Goal: Task Accomplishment & Management: Complete application form

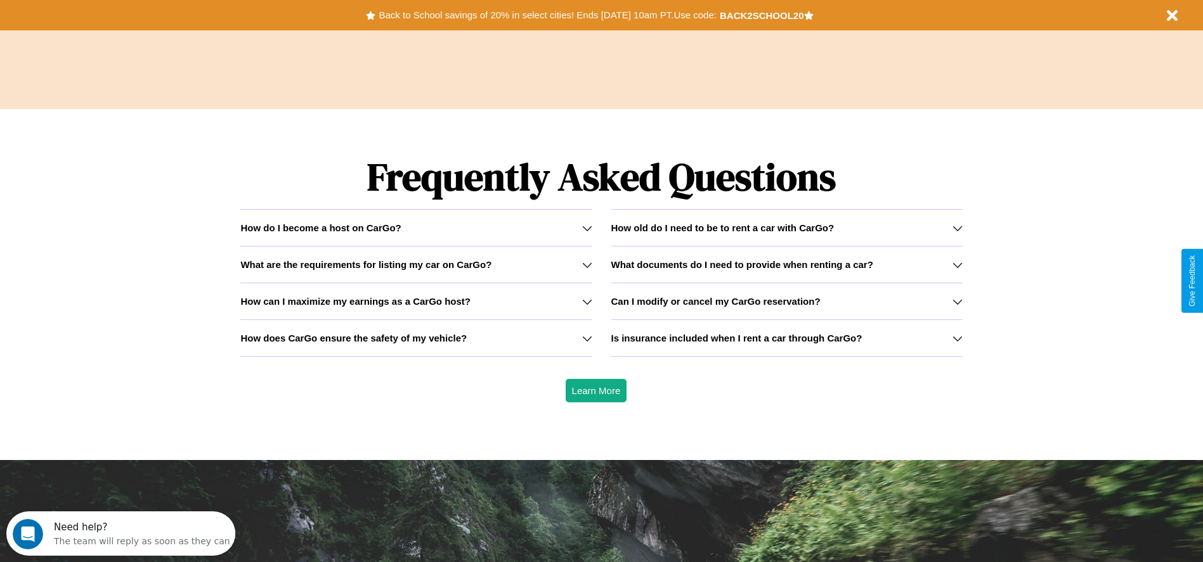
scroll to position [1819, 0]
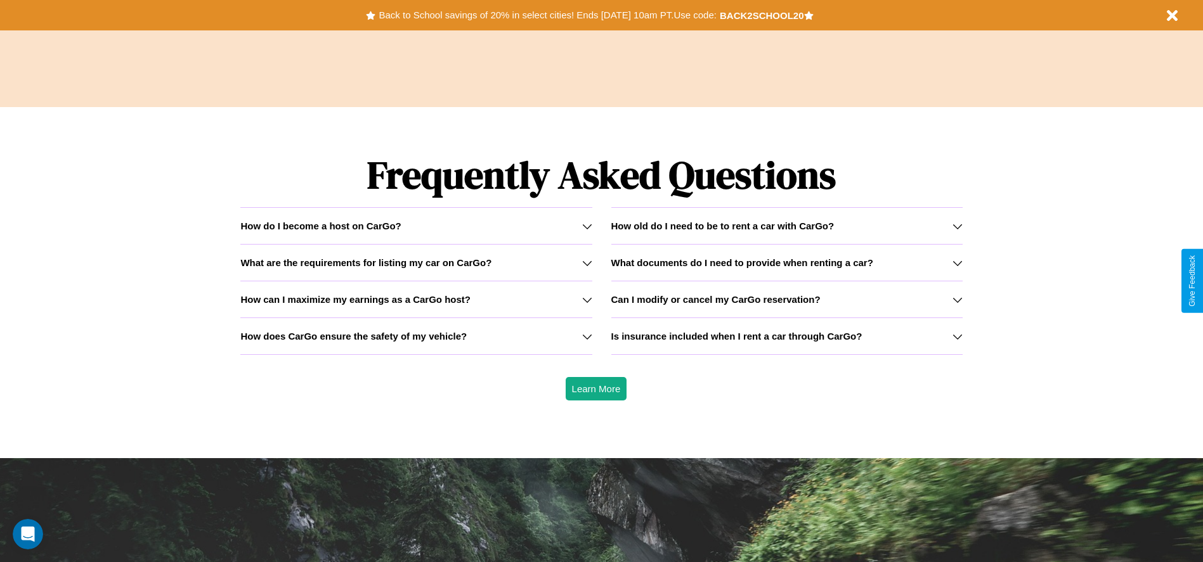
click at [586, 262] on icon at bounding box center [587, 263] width 10 height 10
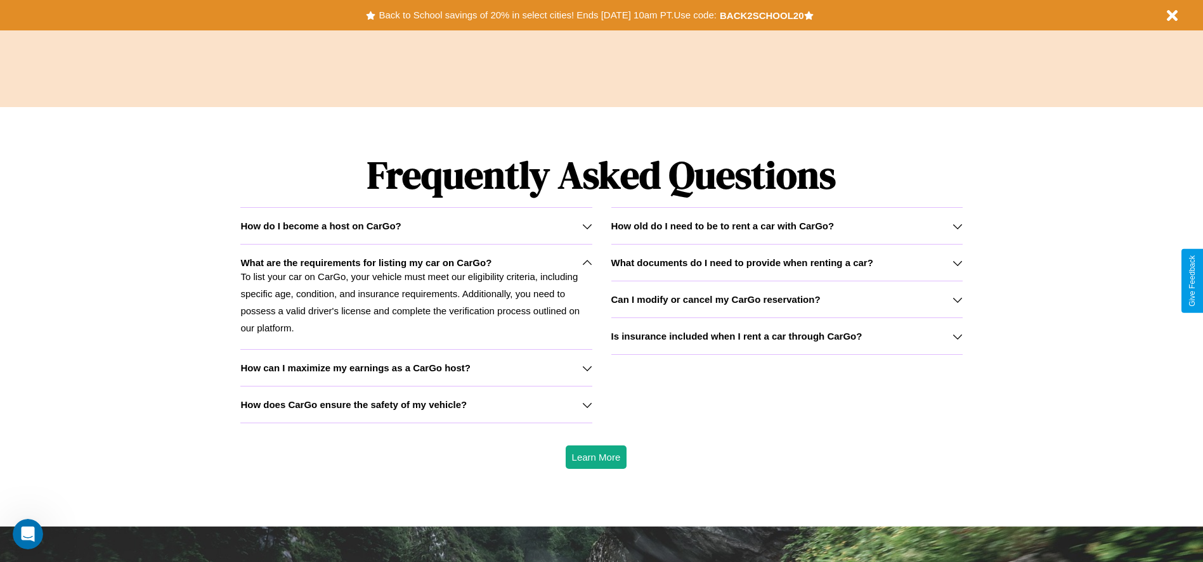
click at [586, 368] on icon at bounding box center [587, 368] width 10 height 10
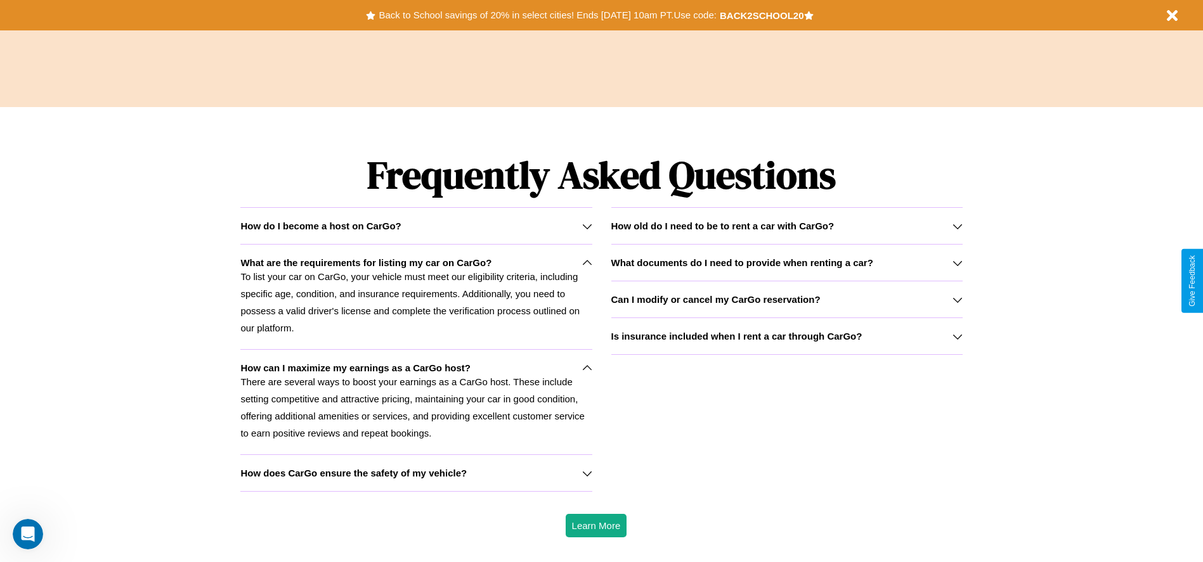
click at [586, 226] on icon at bounding box center [587, 226] width 10 height 10
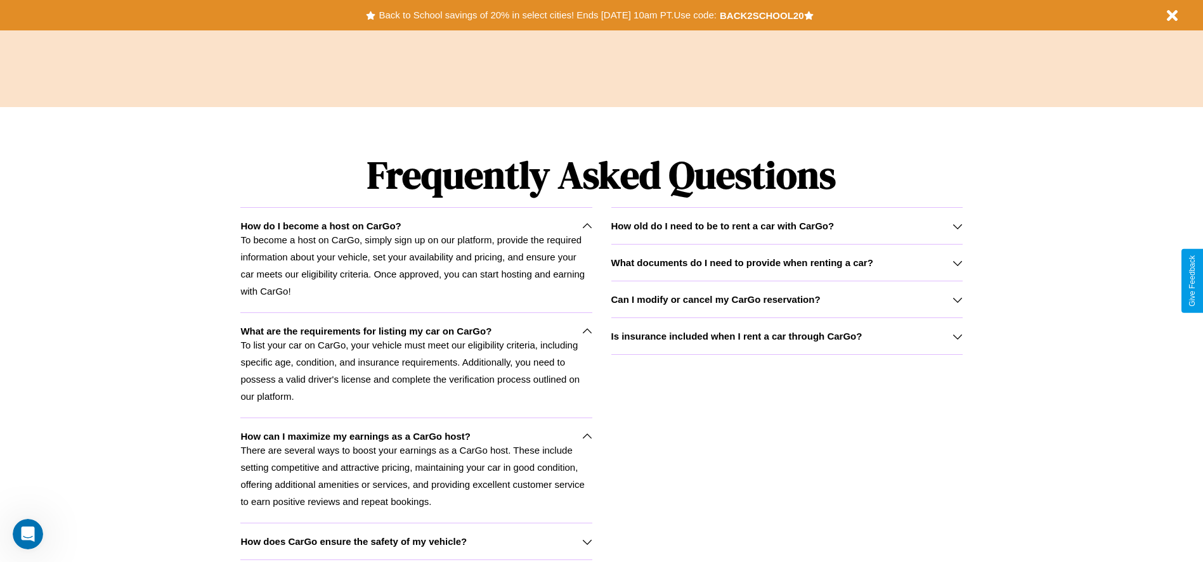
click at [786, 299] on h3 "Can I modify or cancel my CarGo reservation?" at bounding box center [715, 299] width 209 height 11
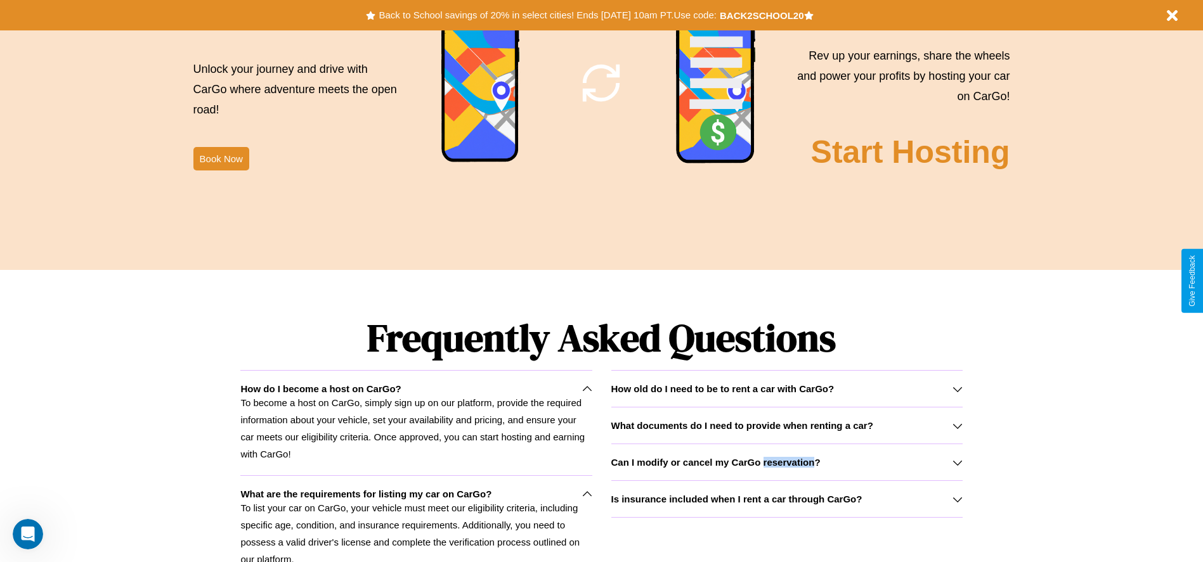
scroll to position [0, 0]
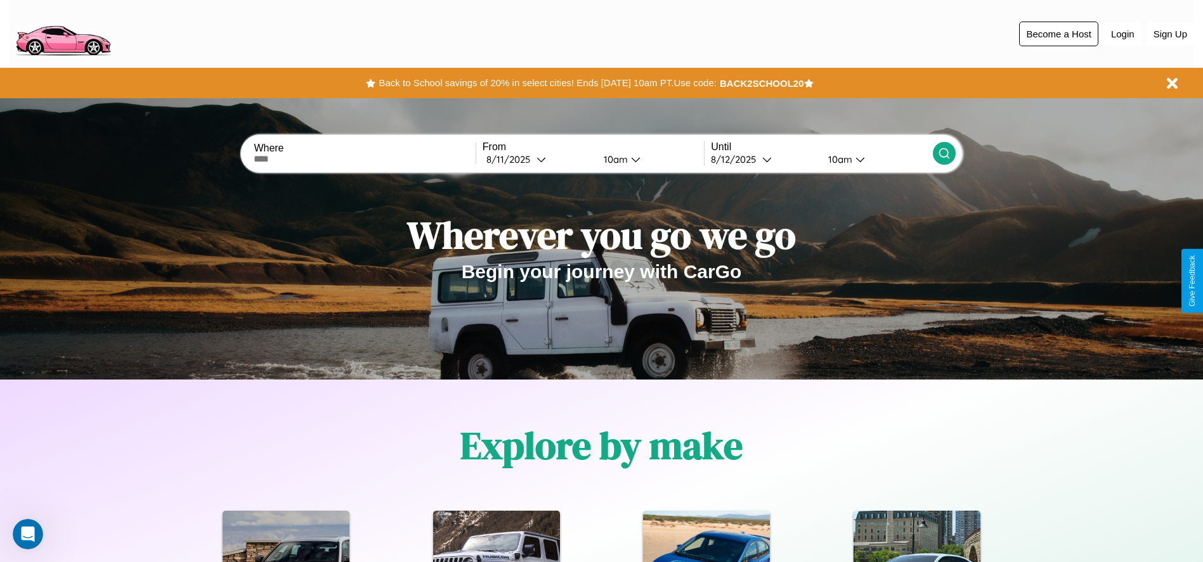
click at [1058, 34] on button "Become a Host" at bounding box center [1058, 34] width 79 height 25
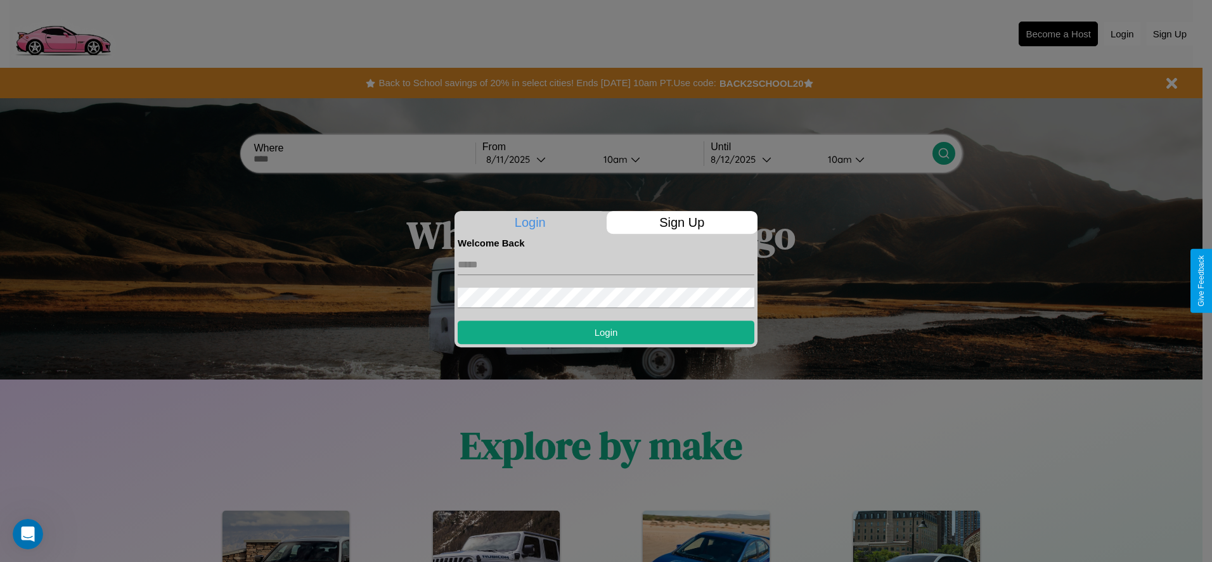
click at [681, 223] on p "Sign Up" at bounding box center [683, 222] width 152 height 23
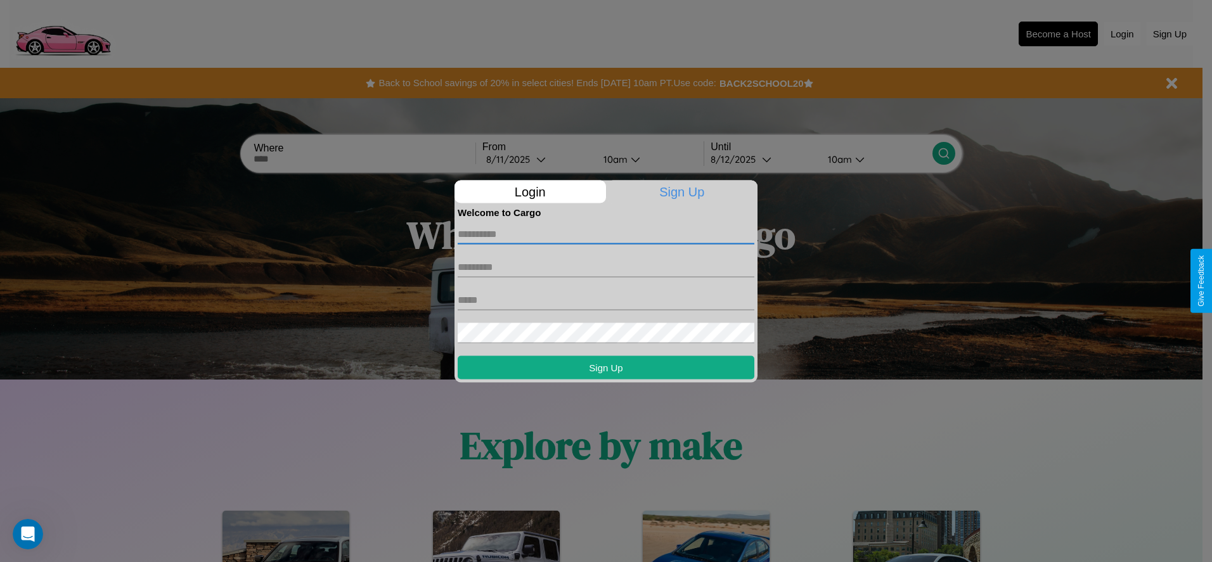
click at [606, 234] on input "text" at bounding box center [606, 234] width 297 height 20
type input "*****"
click at [606, 267] on input "text" at bounding box center [606, 267] width 297 height 20
type input "******"
click at [606, 300] on input "text" at bounding box center [606, 300] width 297 height 20
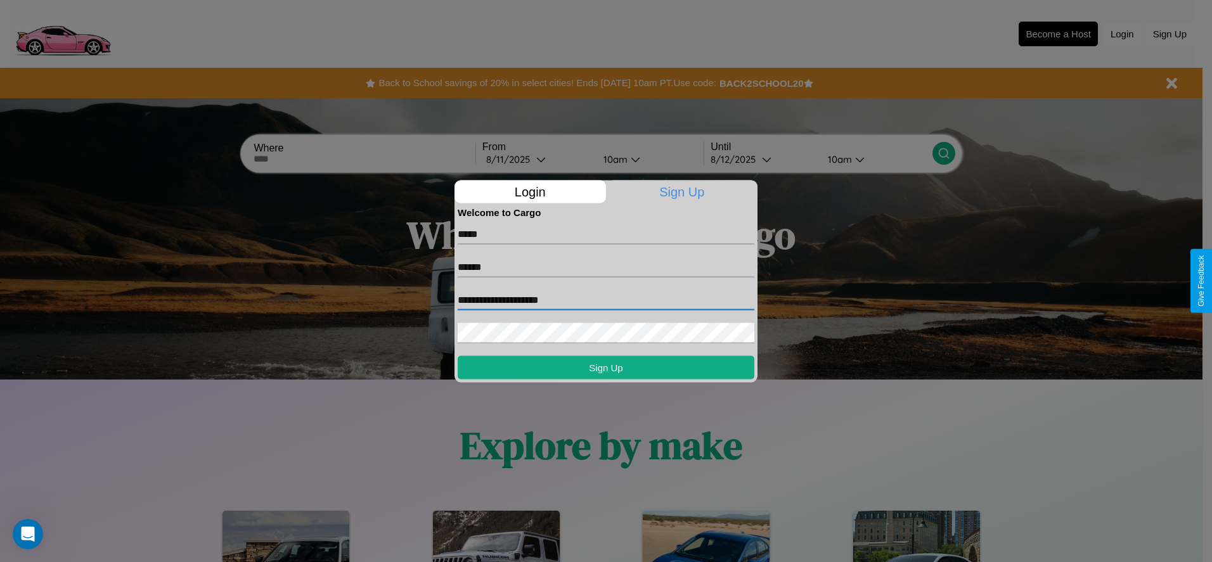
type input "**********"
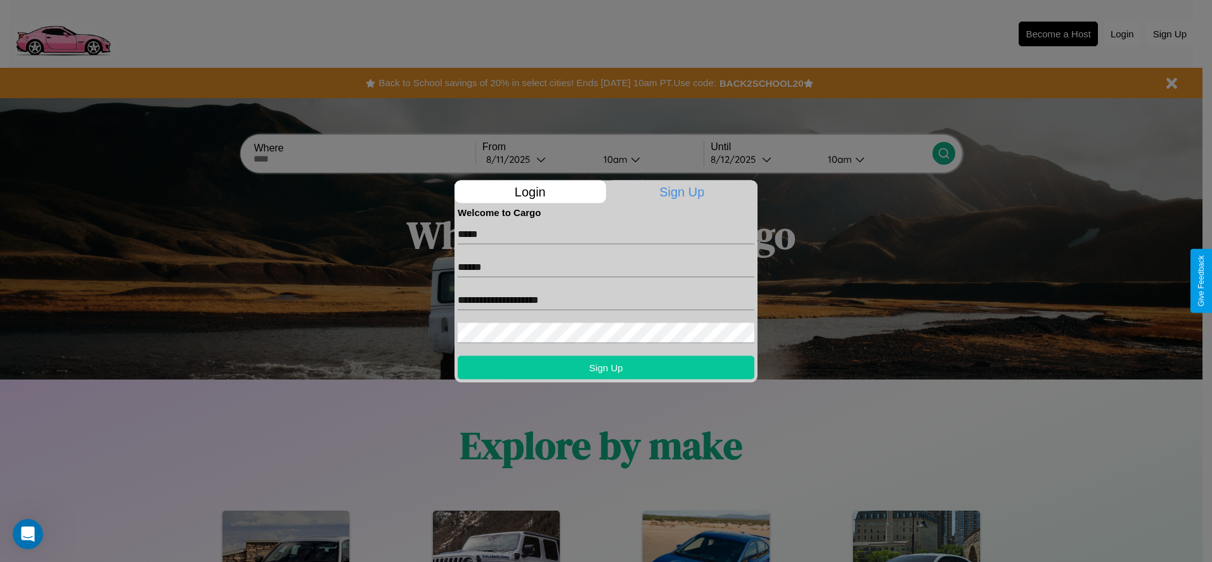
click at [606, 367] on button "Sign Up" at bounding box center [606, 367] width 297 height 23
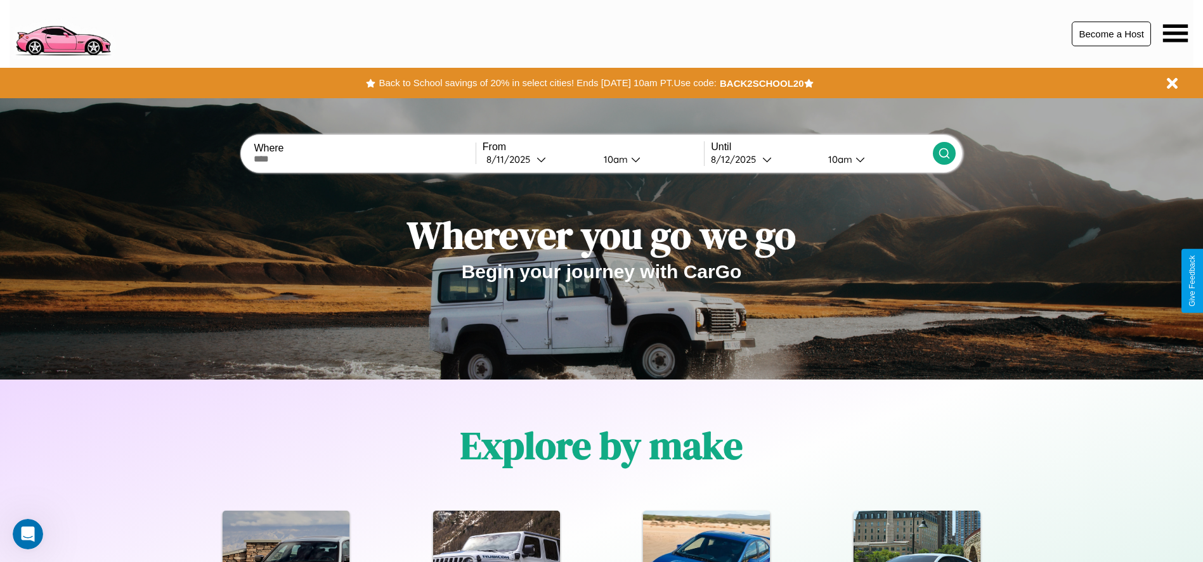
click at [1111, 34] on button "Become a Host" at bounding box center [1110, 34] width 79 height 25
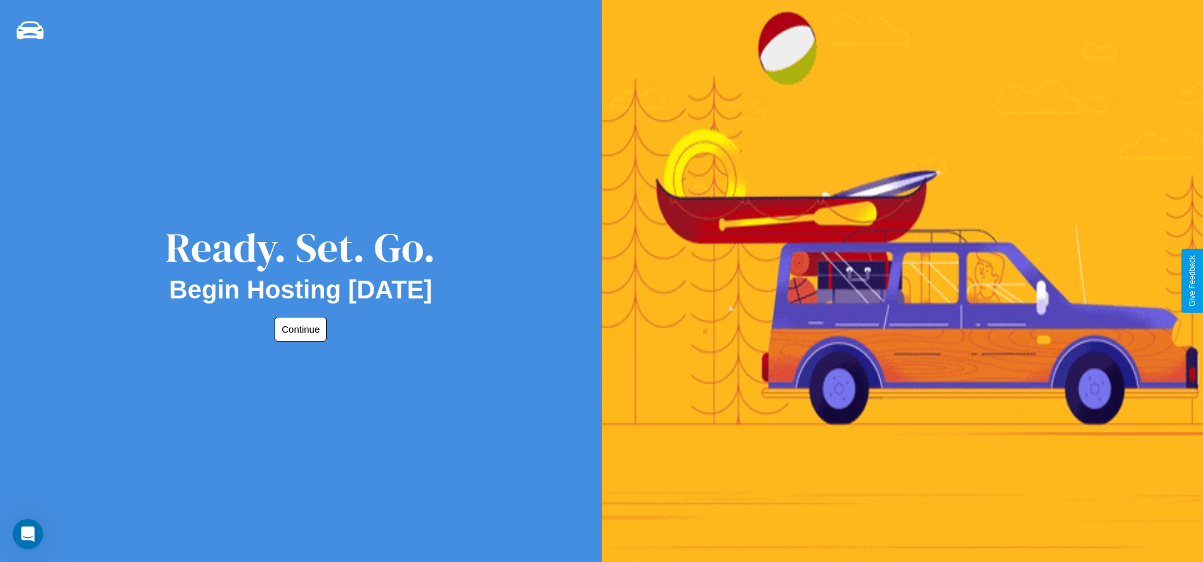
click at [298, 329] on button "Continue" at bounding box center [300, 329] width 52 height 25
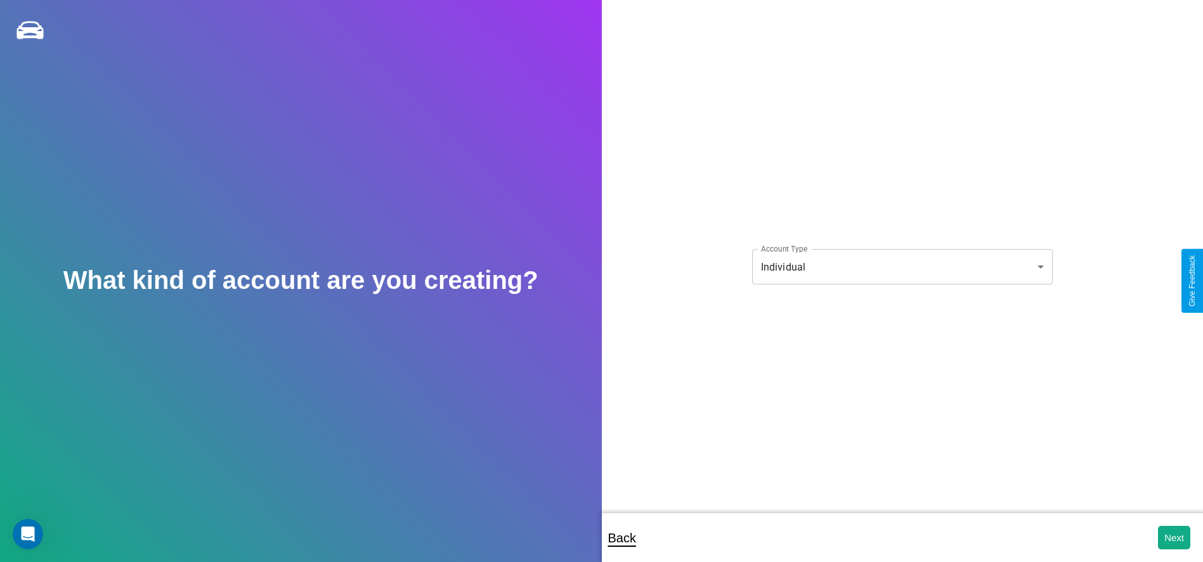
click at [901, 267] on body "**********" at bounding box center [601, 289] width 1203 height 579
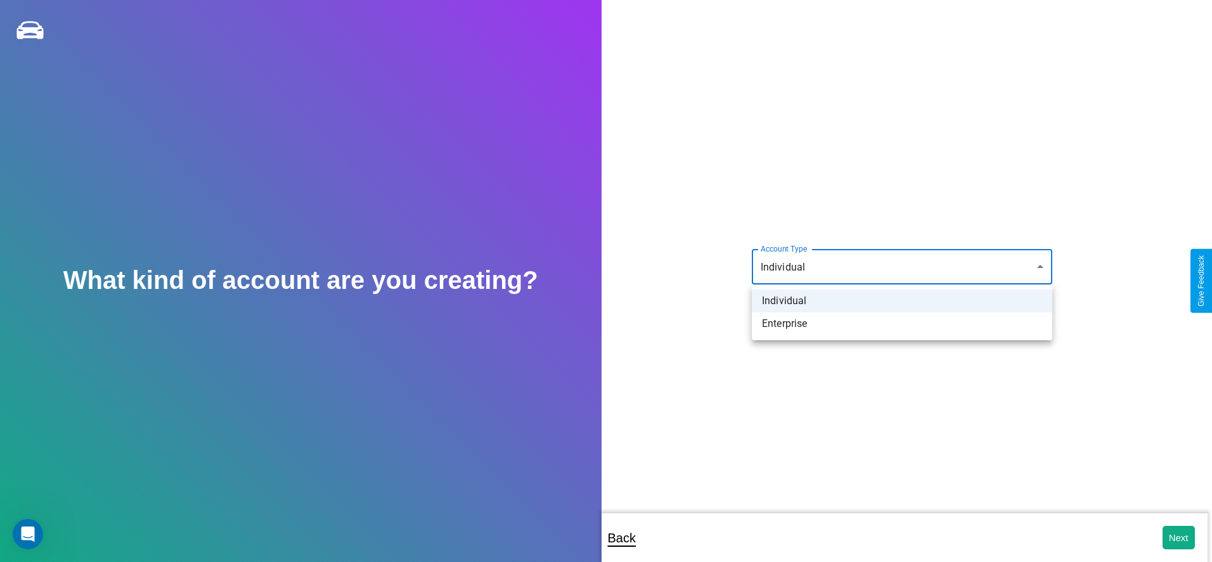
click at [902, 301] on li "Individual" at bounding box center [902, 301] width 300 height 23
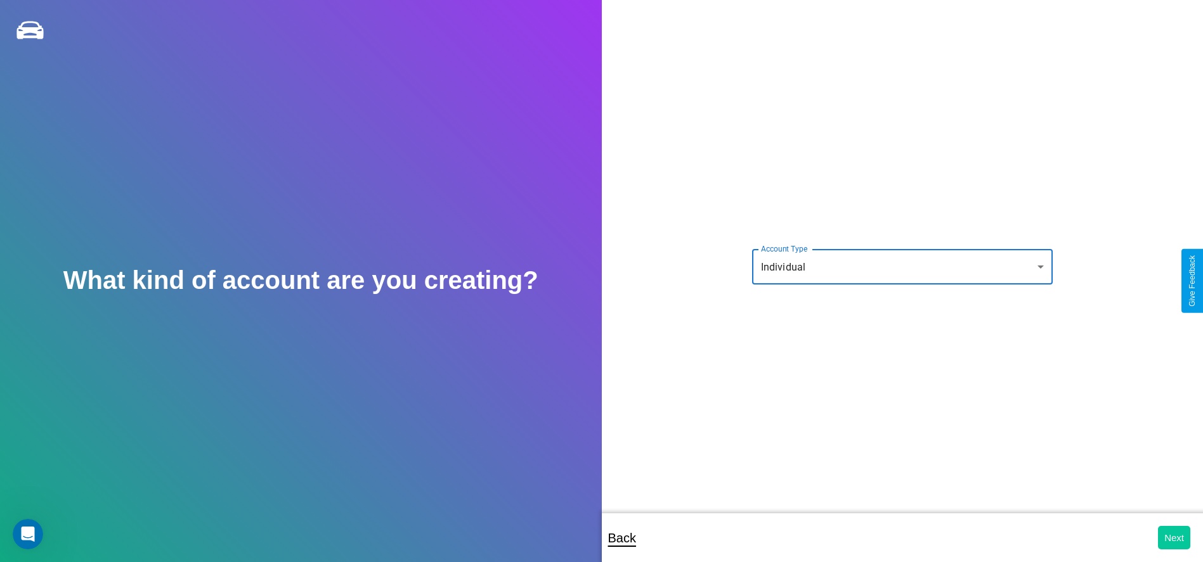
click at [1173, 538] on button "Next" at bounding box center [1174, 537] width 32 height 23
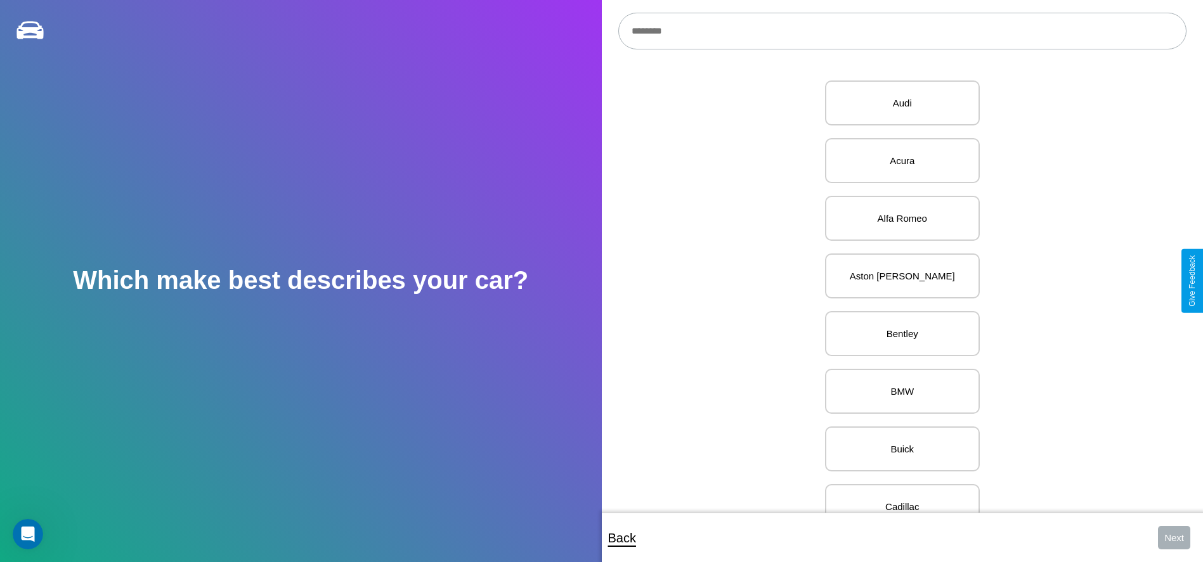
click at [901, 31] on input "text" at bounding box center [902, 31] width 568 height 37
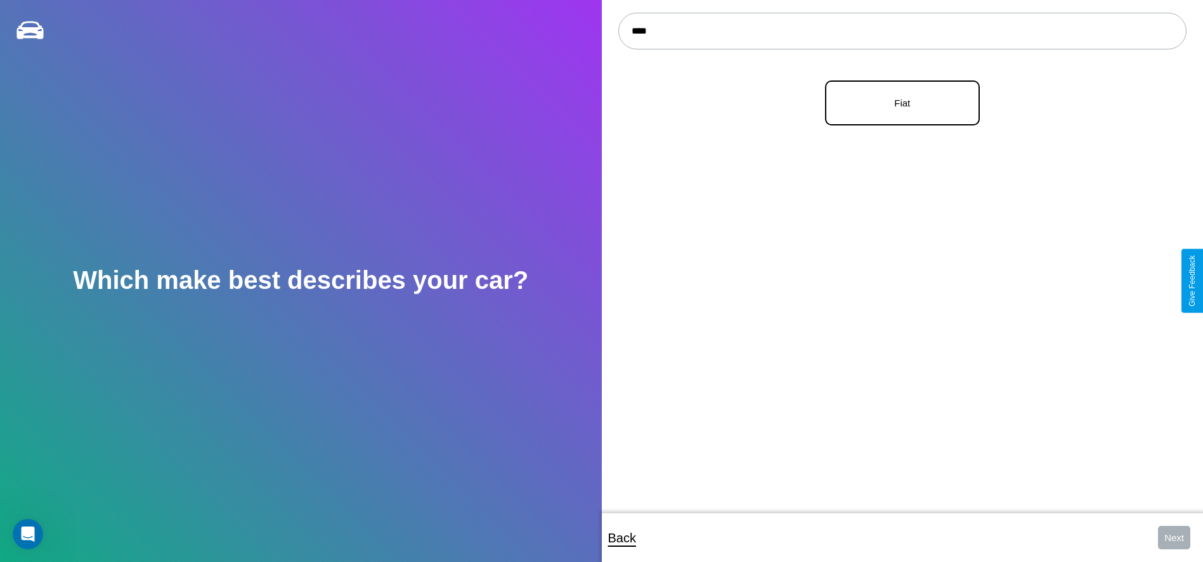
type input "****"
click at [897, 103] on p "Fiat" at bounding box center [902, 102] width 127 height 17
click at [1173, 538] on button "Next" at bounding box center [1174, 537] width 32 height 23
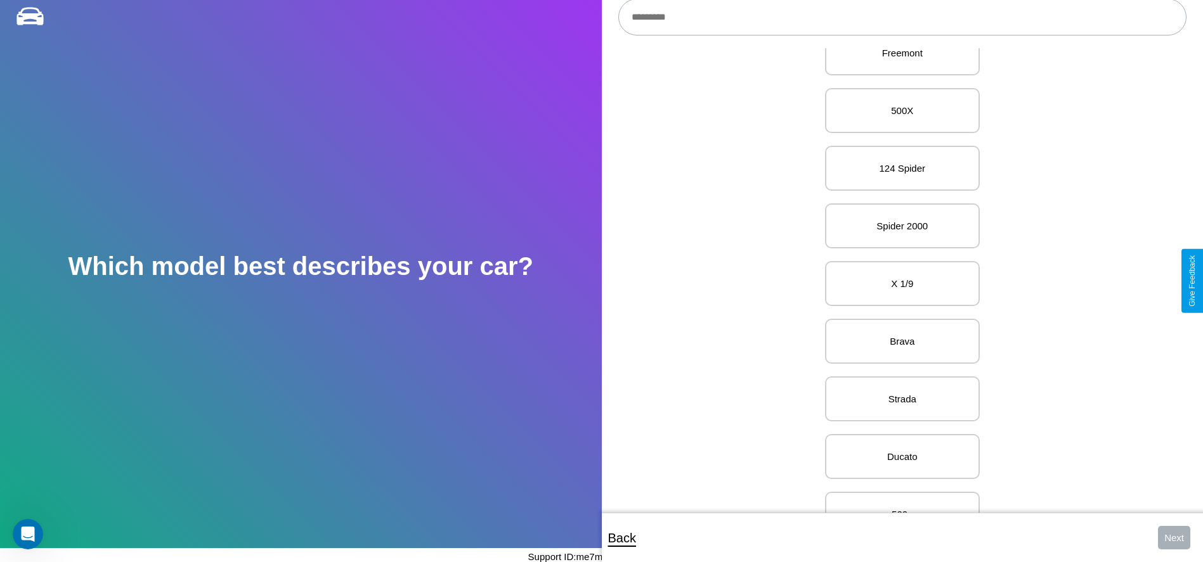
scroll to position [155, 0]
click at [897, 281] on p "X 1/9" at bounding box center [902, 280] width 127 height 17
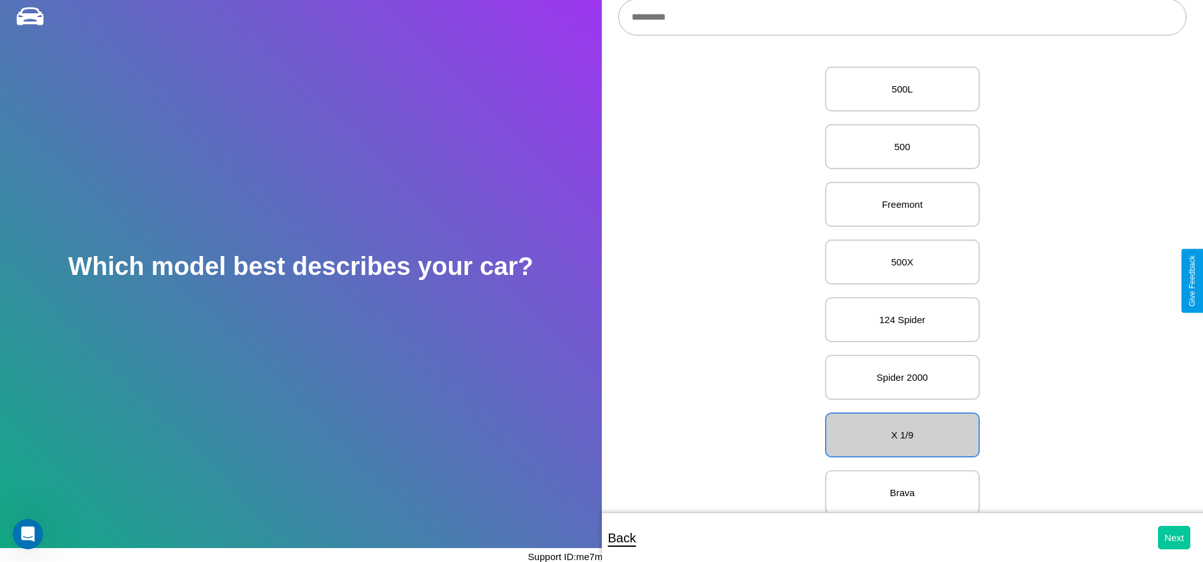
click at [1173, 538] on button "Next" at bounding box center [1174, 537] width 32 height 23
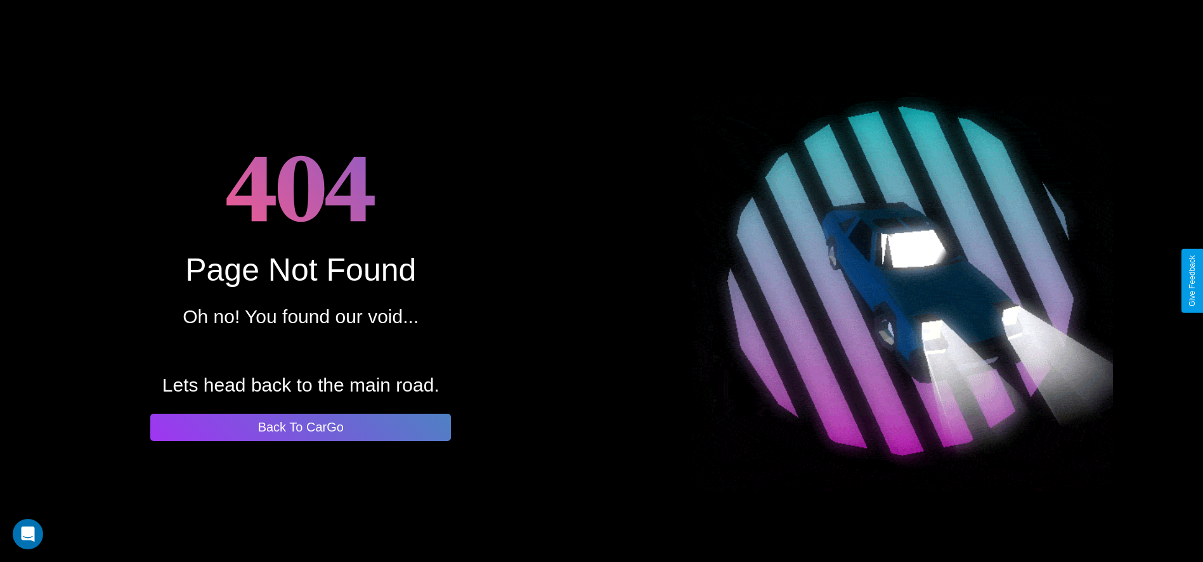
click at [300, 427] on button "Back To CarGo" at bounding box center [300, 427] width 300 height 27
